Goal: Information Seeking & Learning: Learn about a topic

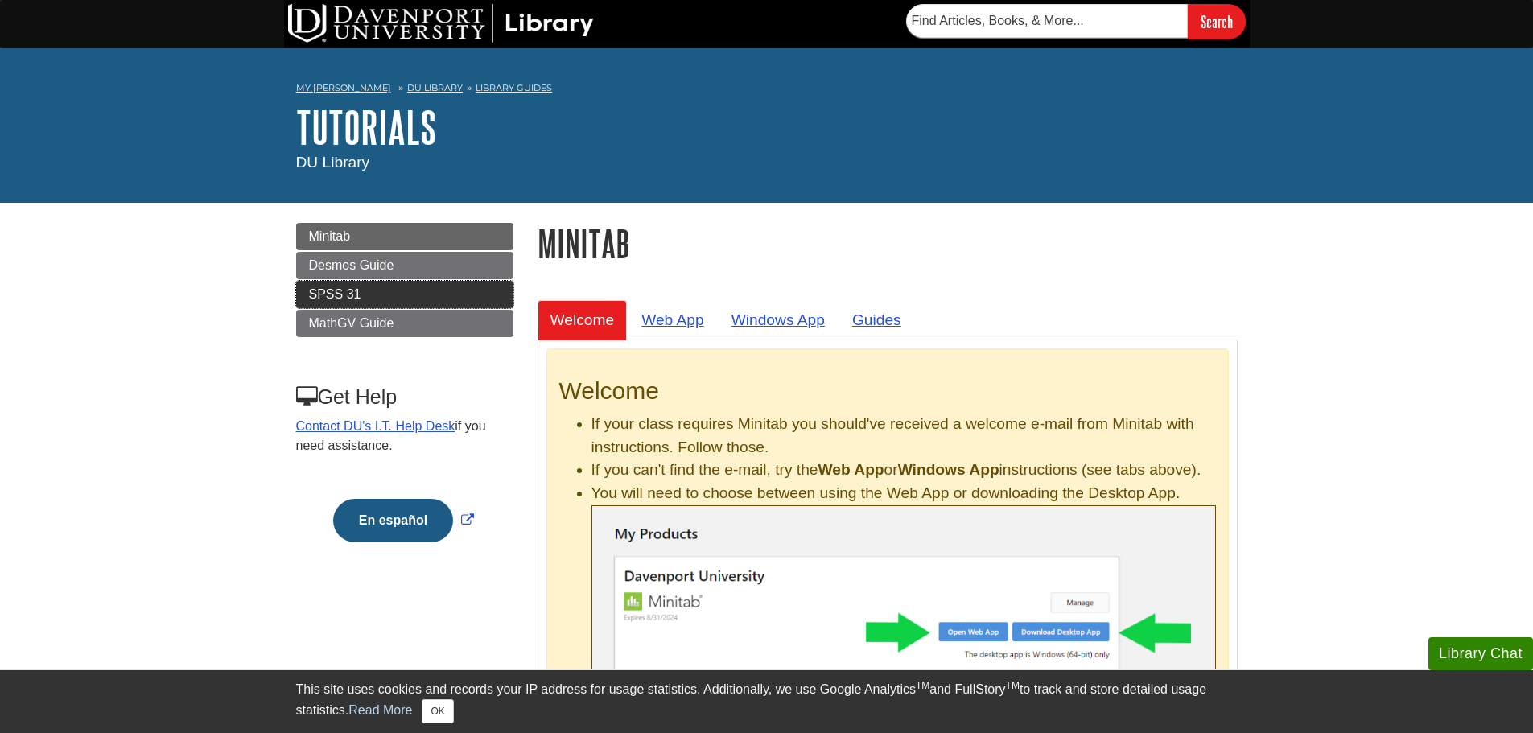
click at [307, 293] on link "SPSS 31" at bounding box center [404, 294] width 217 height 27
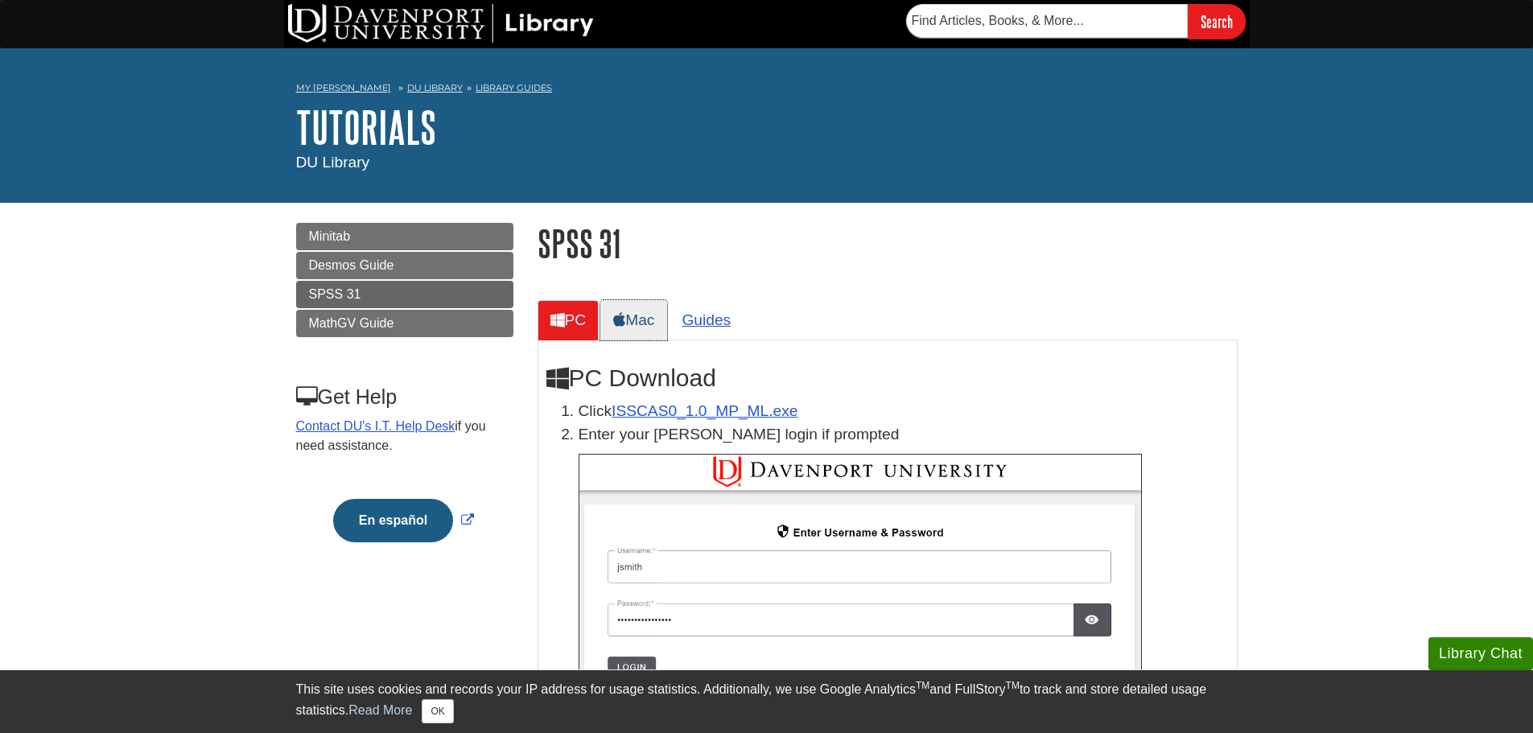
click at [653, 321] on link "Mac" at bounding box center [633, 319] width 67 height 39
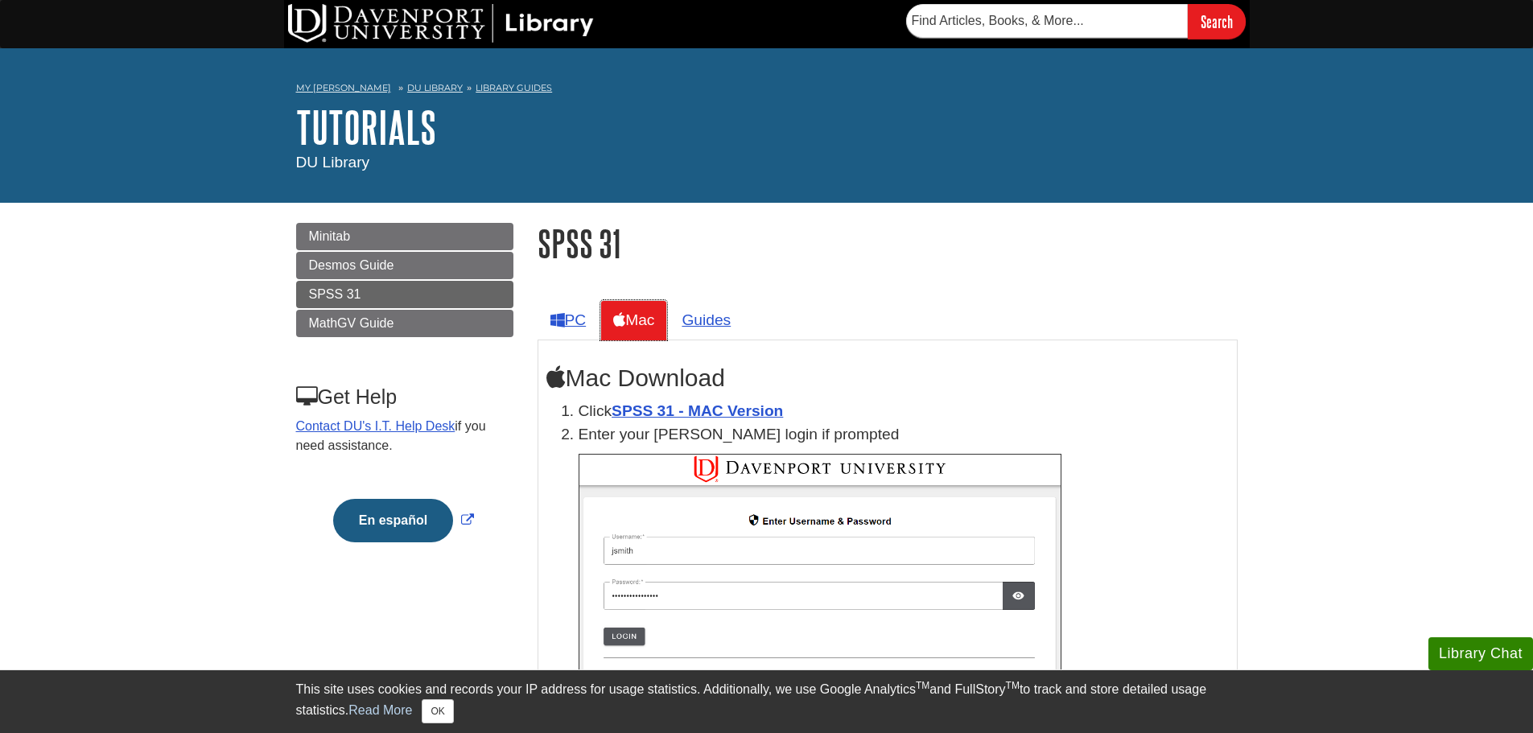
scroll to position [161, 0]
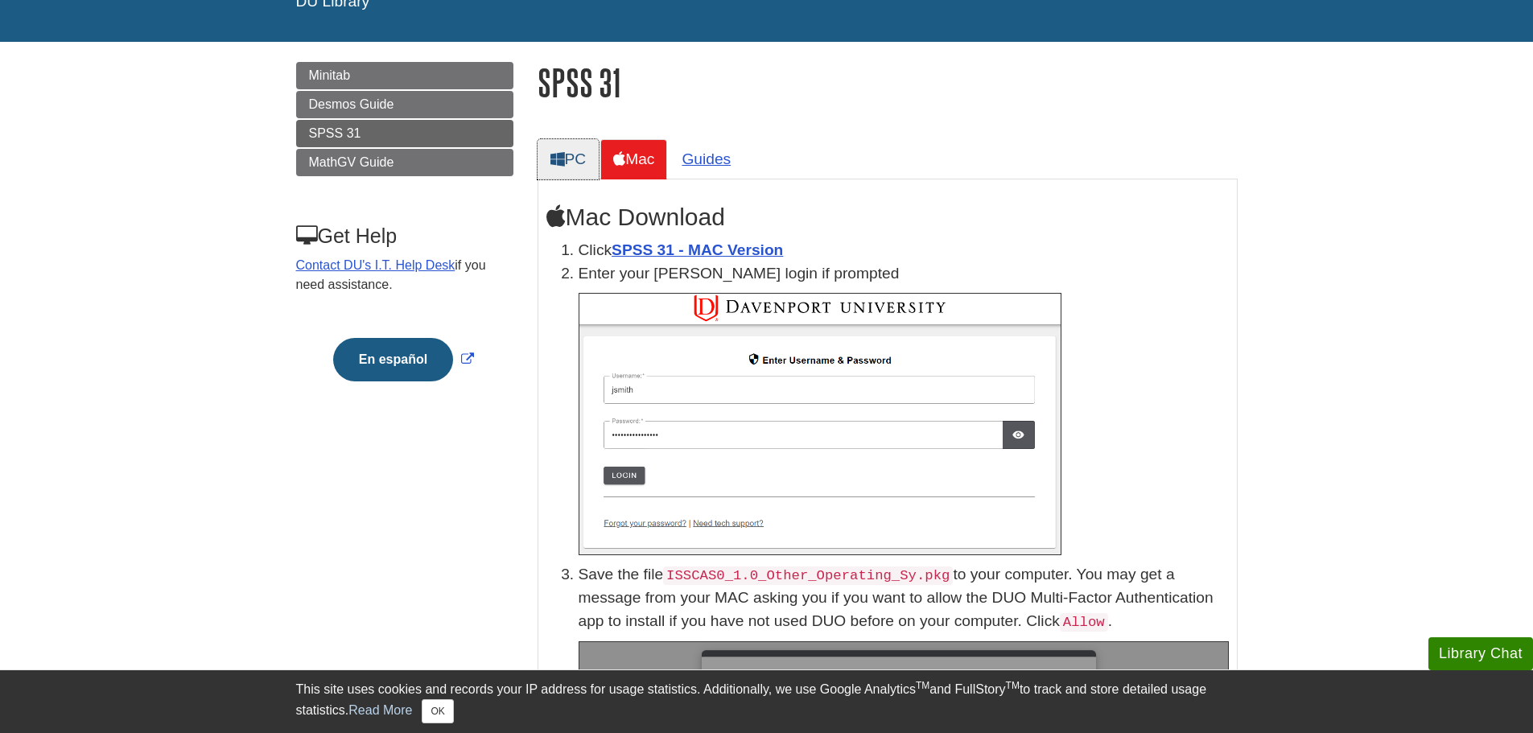
click at [585, 158] on link "PC" at bounding box center [569, 158] width 62 height 39
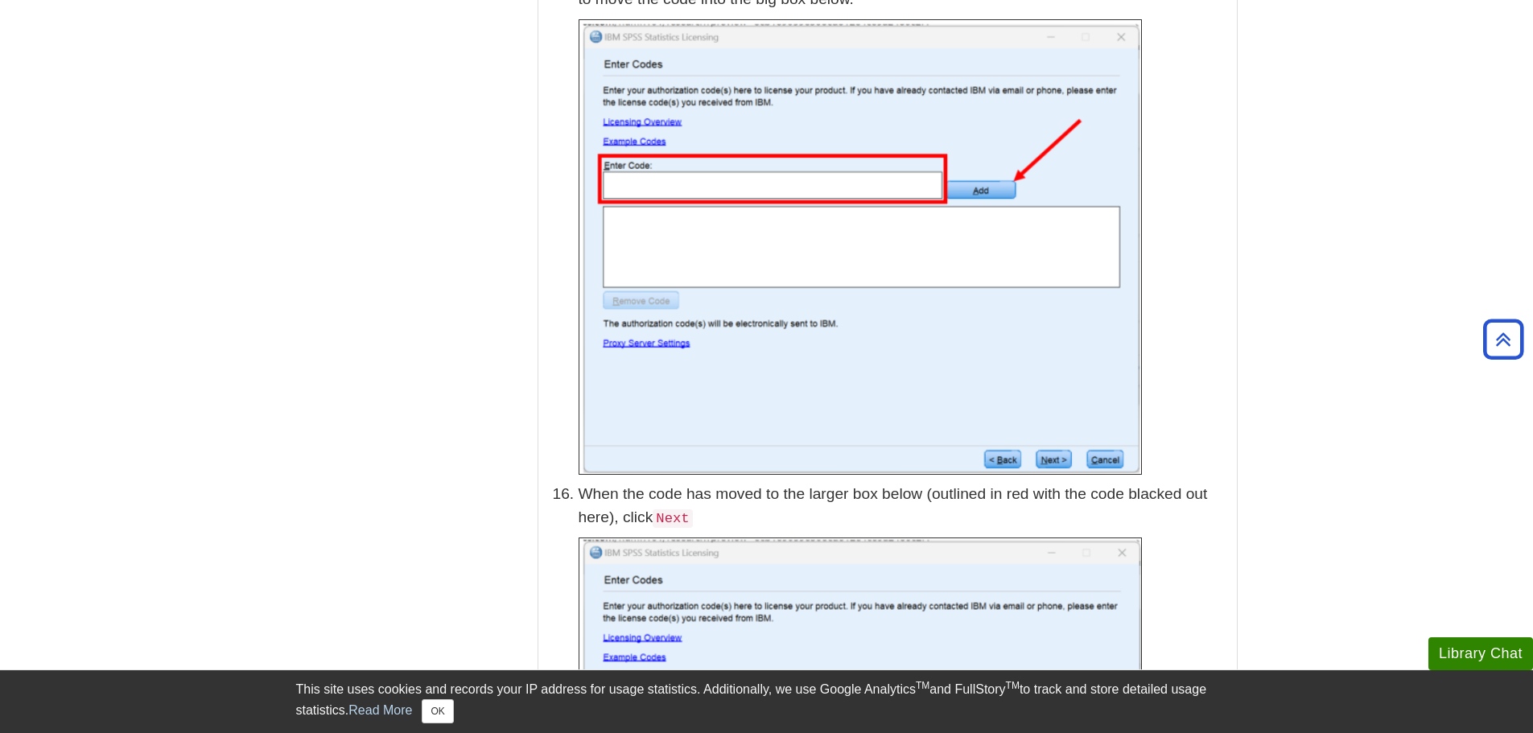
scroll to position [4479, 0]
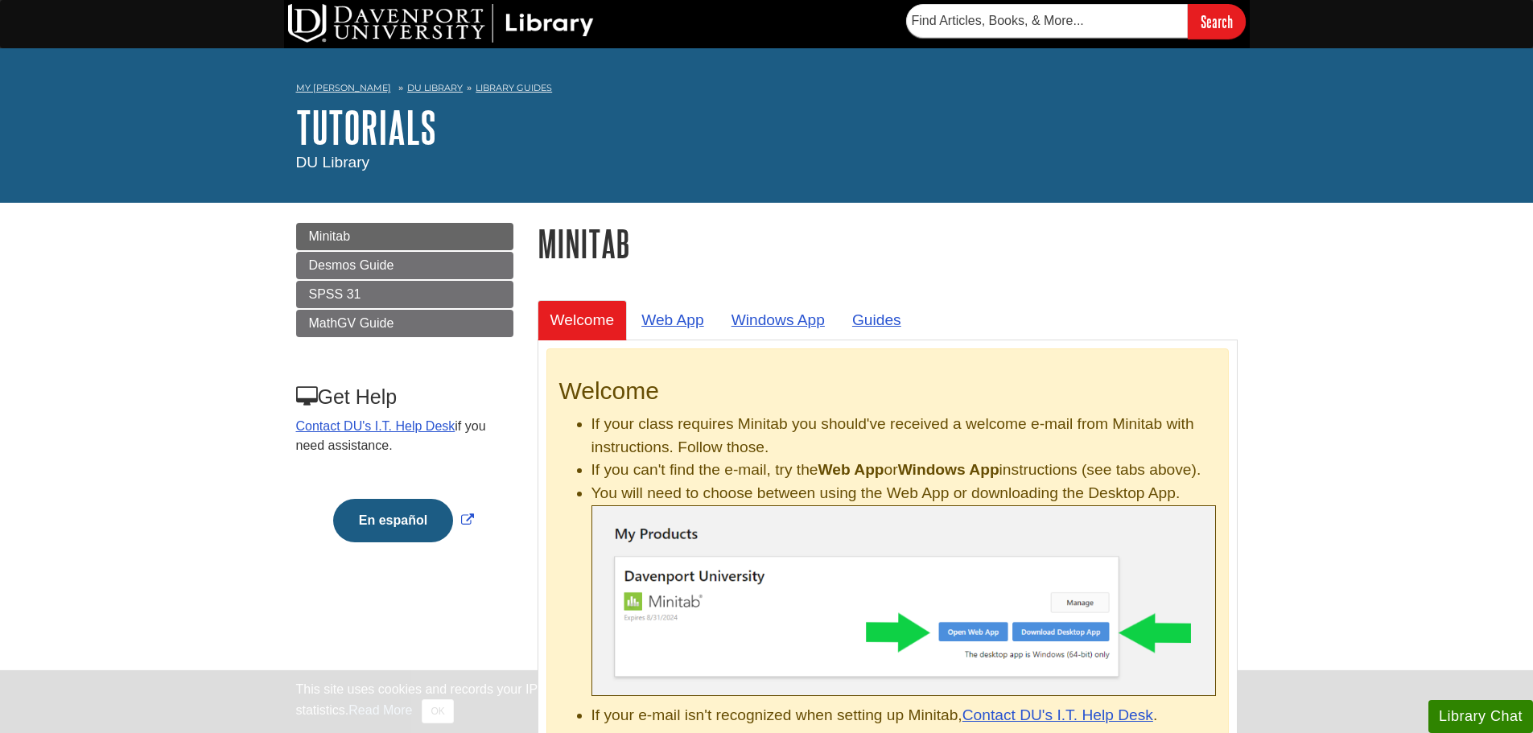
scroll to position [80, 0]
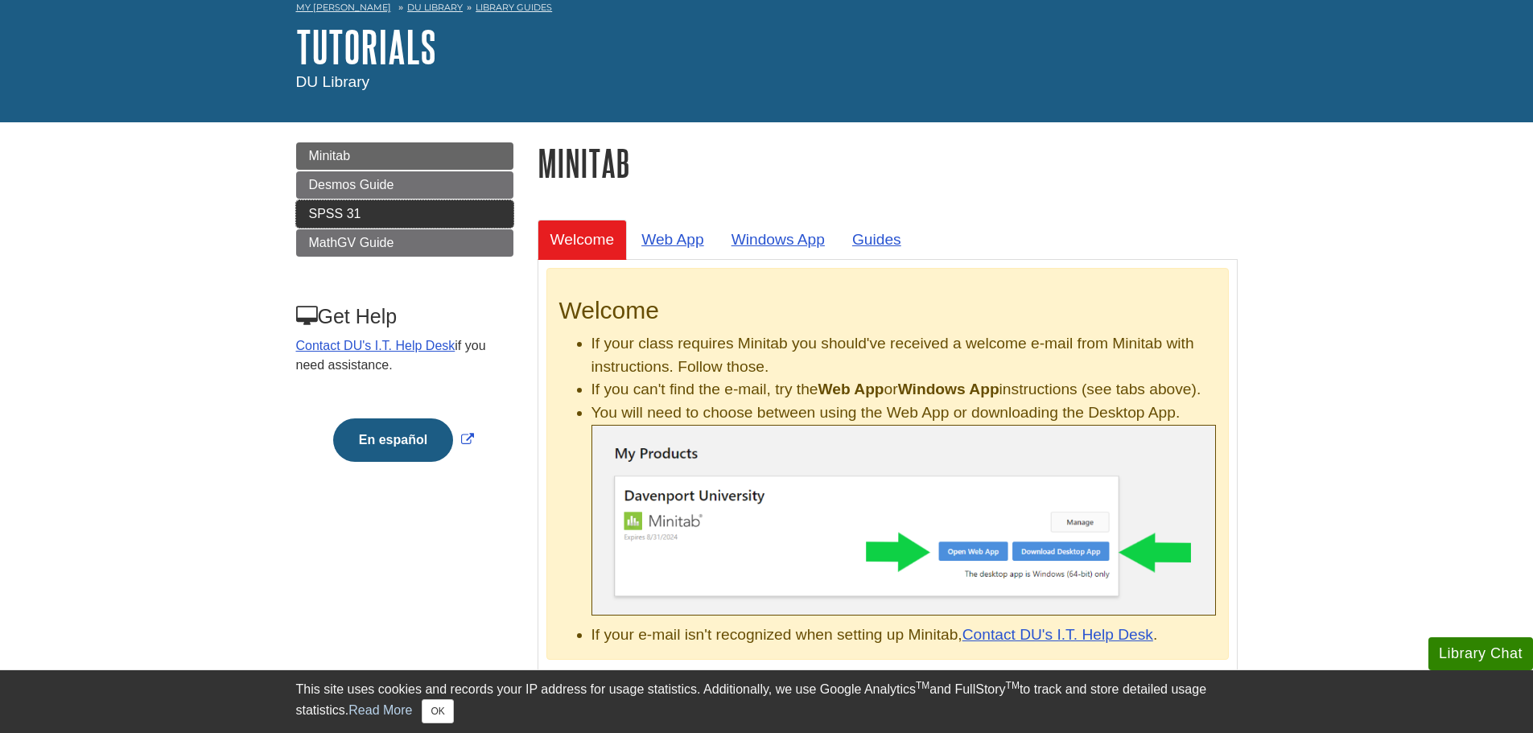
click at [334, 214] on span "SPSS 31" at bounding box center [335, 214] width 52 height 14
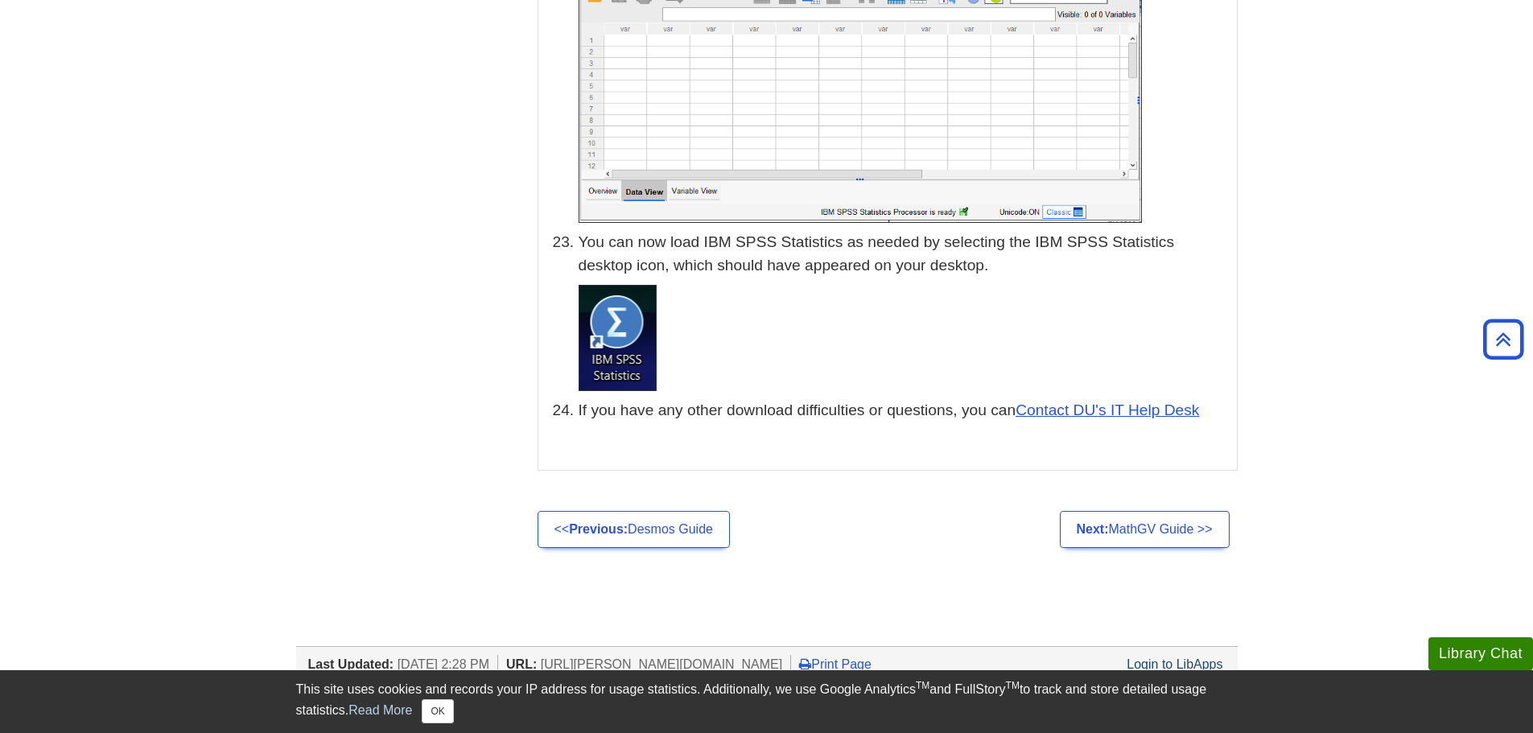
scroll to position [8046, 0]
